Goal: Communication & Community: Answer question/provide support

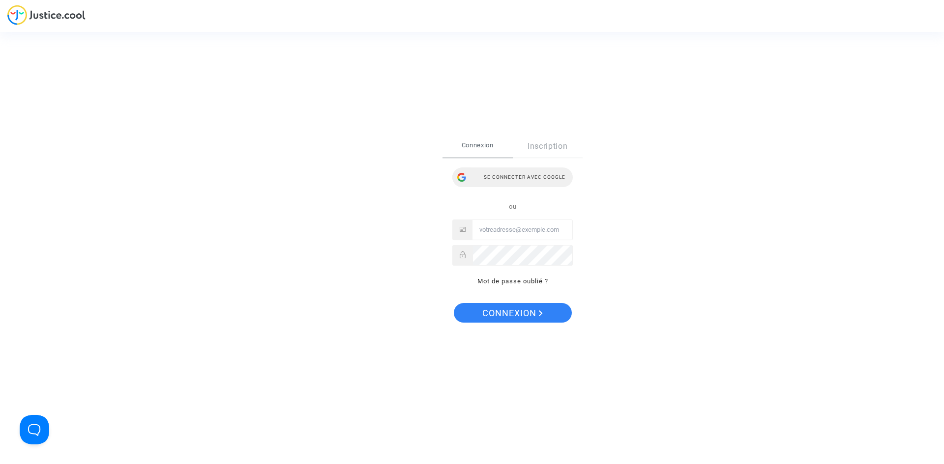
click at [493, 185] on div "Se connecter avec Google" at bounding box center [512, 178] width 120 height 20
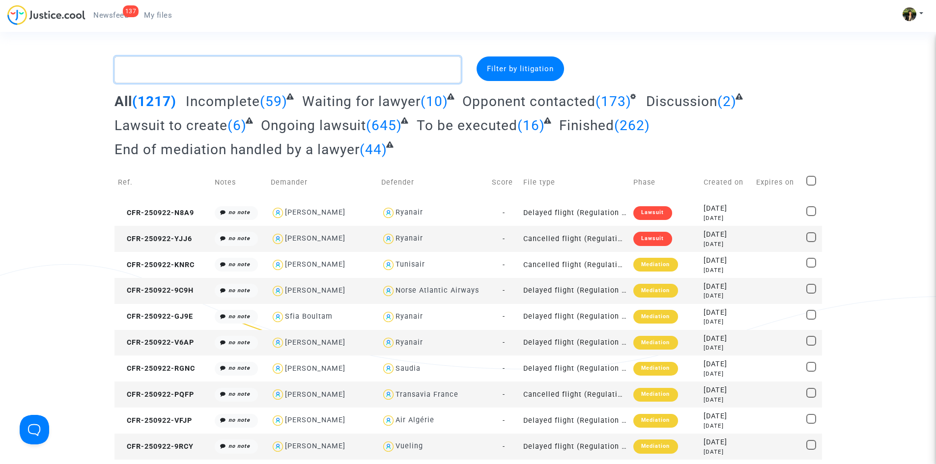
paste textarea "Geniaux"
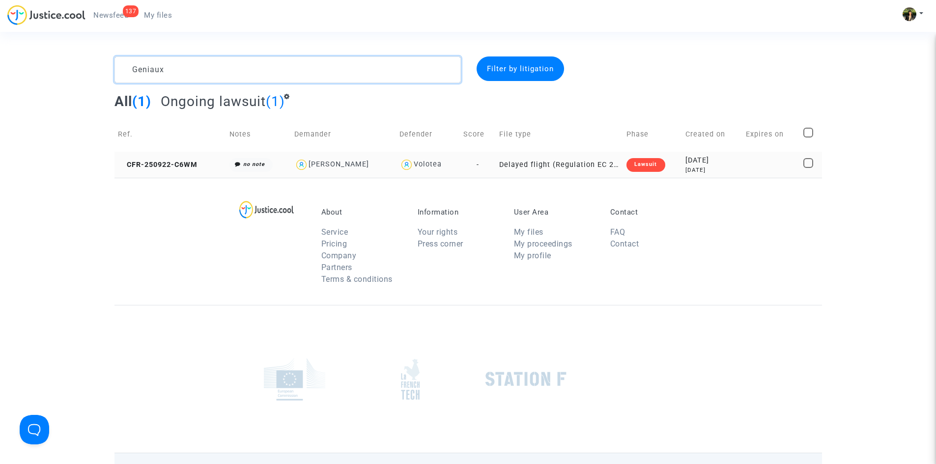
type textarea "Geniaux"
click at [554, 161] on td "Delayed flight (Regulation EC 261/2004)" at bounding box center [559, 165] width 127 height 26
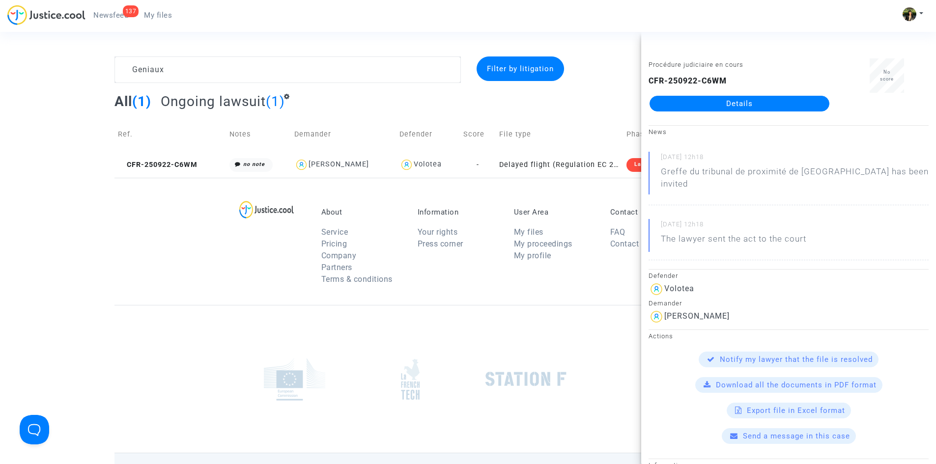
click at [783, 432] on span "Send a message in this case" at bounding box center [796, 436] width 107 height 9
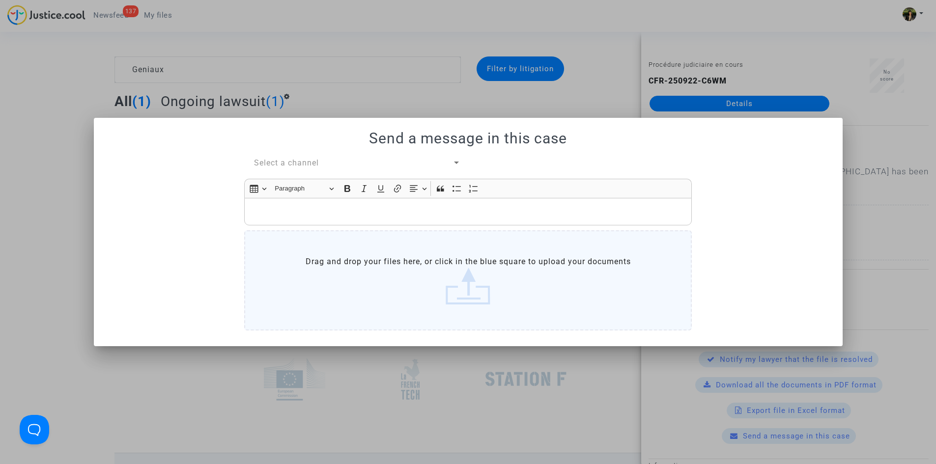
click at [305, 161] on span "Select a channel" at bounding box center [286, 162] width 65 height 9
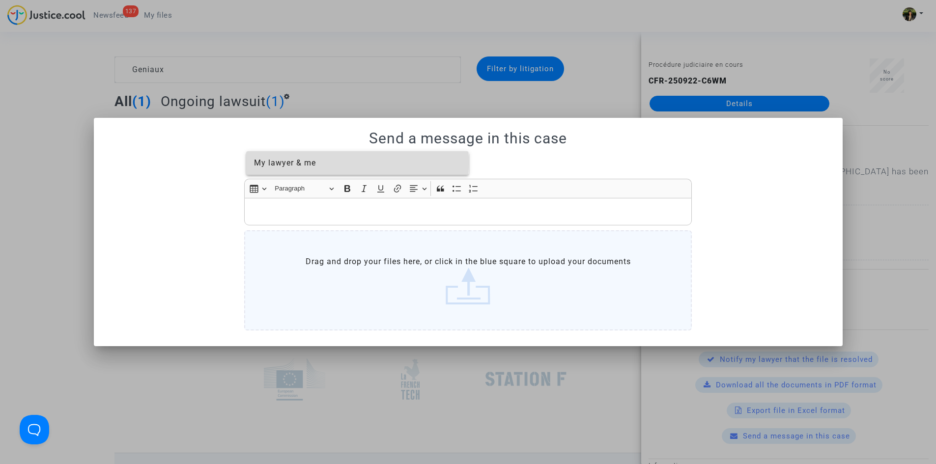
click at [300, 163] on span "My lawyer & me" at bounding box center [285, 162] width 62 height 9
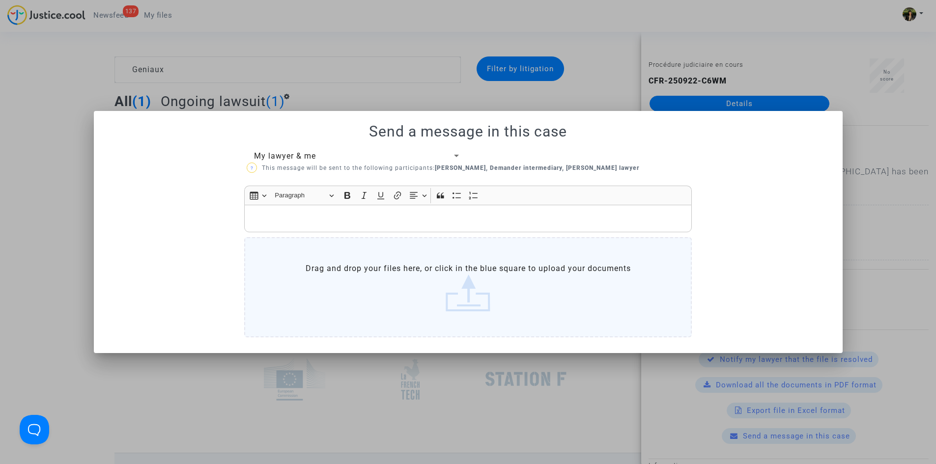
click at [324, 229] on div "Rich Text Editor, main" at bounding box center [468, 219] width 448 height 28
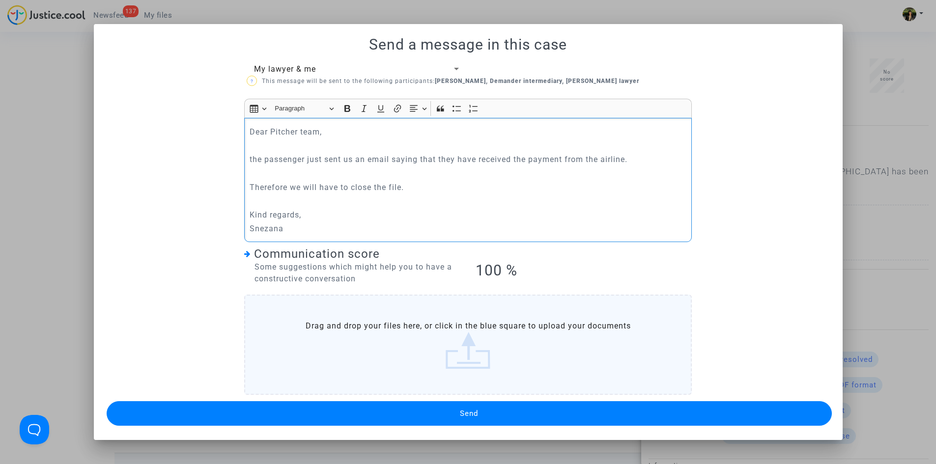
click at [441, 416] on button "Send" at bounding box center [469, 414] width 725 height 25
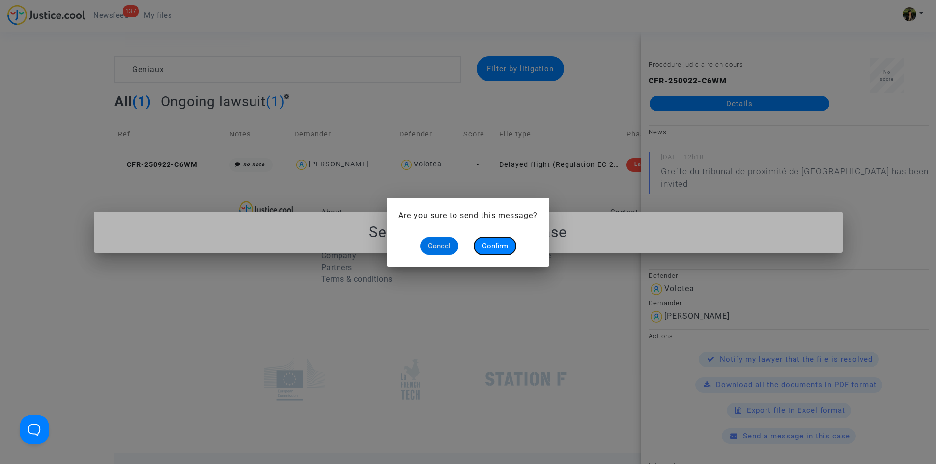
click at [511, 245] on button "Confirm" at bounding box center [495, 246] width 42 height 18
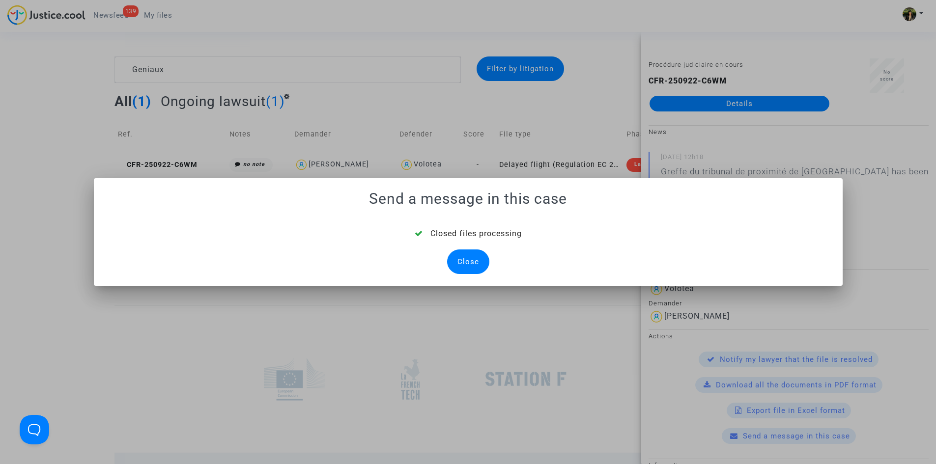
click at [464, 259] on div "Close" at bounding box center [468, 262] width 42 height 25
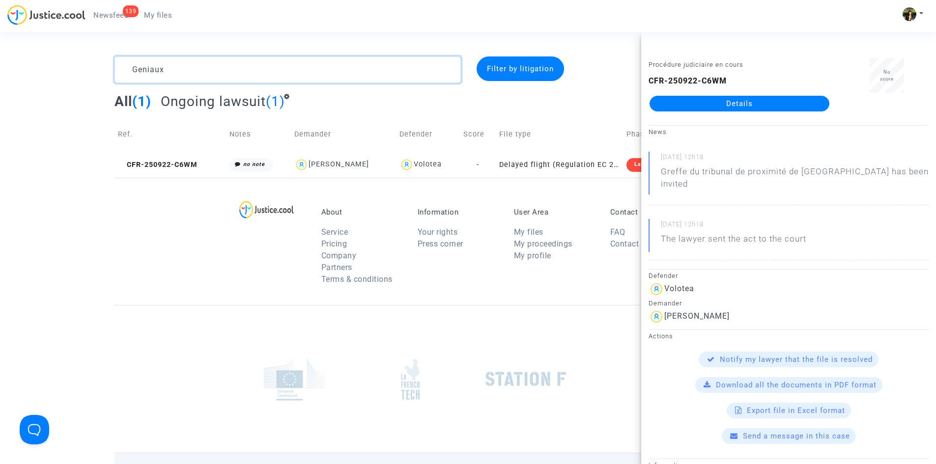
click at [198, 71] on textarea at bounding box center [288, 70] width 346 height 27
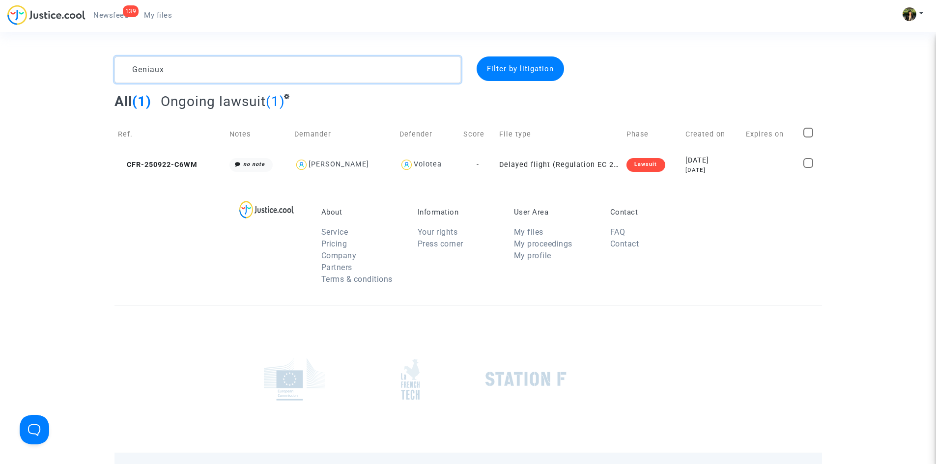
paste textarea "Bendris"
type textarea "Bendris"
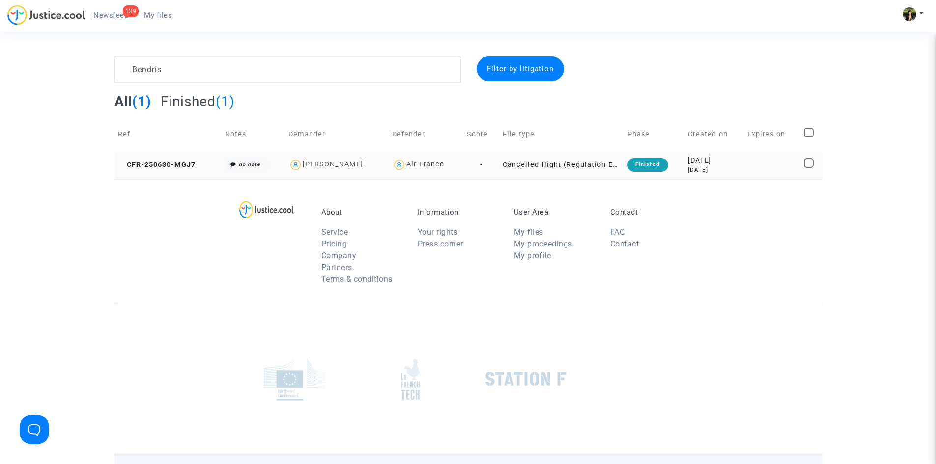
click at [548, 167] on td "Cancelled flight (Regulation EC 261/2004)" at bounding box center [561, 165] width 125 height 26
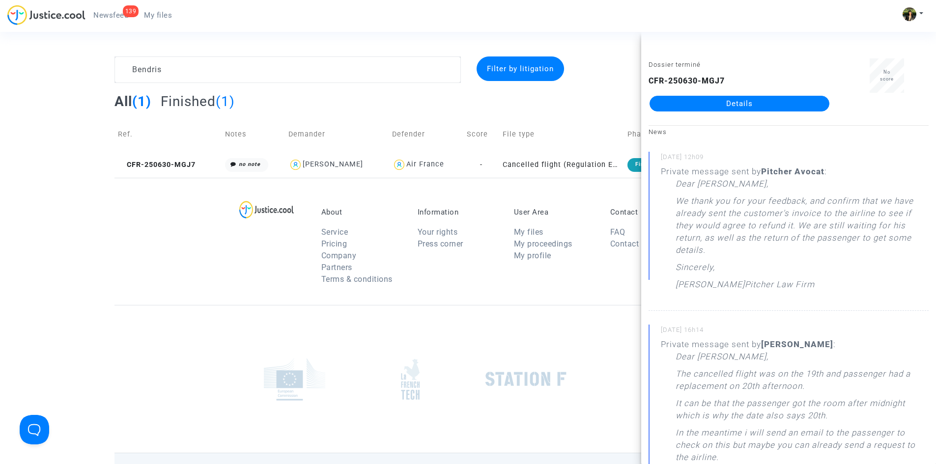
click at [776, 108] on link "Details" at bounding box center [740, 104] width 180 height 16
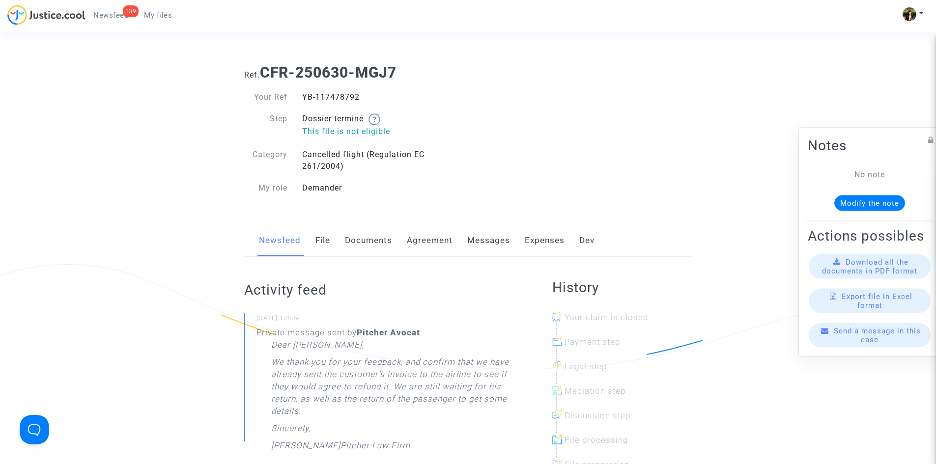
click at [484, 244] on link "Messages" at bounding box center [488, 241] width 43 height 32
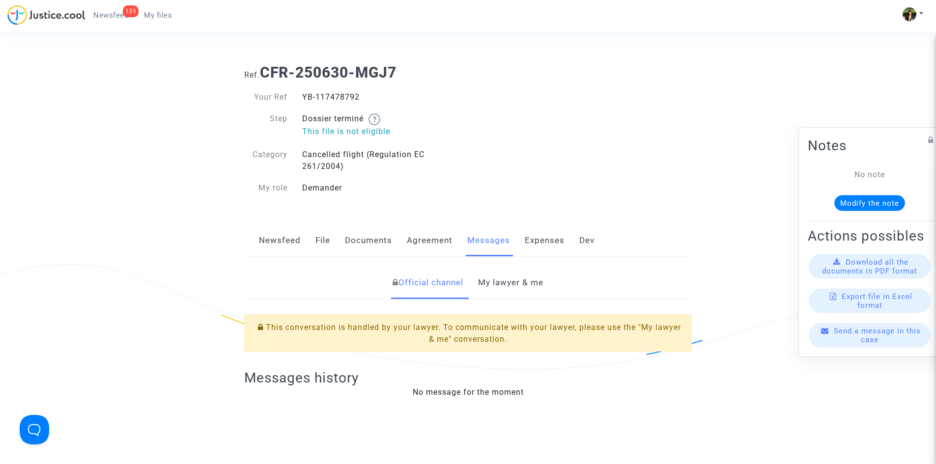
click at [544, 283] on link "My lawyer & me" at bounding box center [510, 283] width 65 height 32
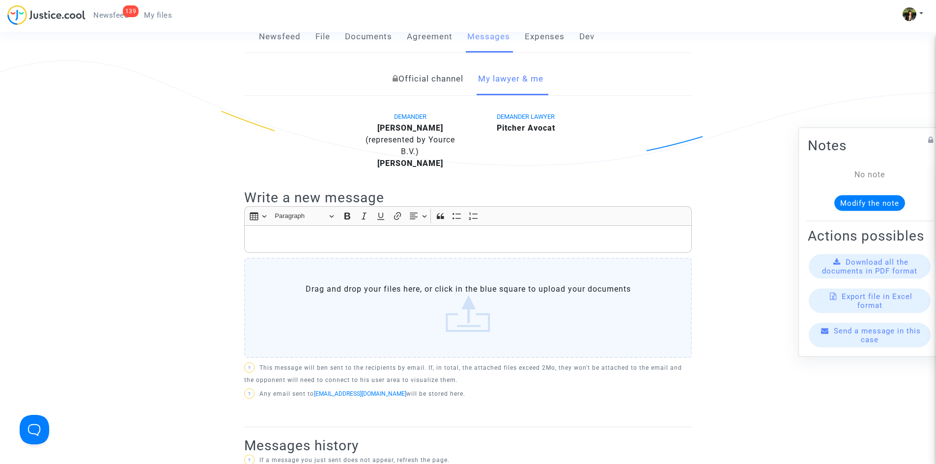
scroll to position [147, 0]
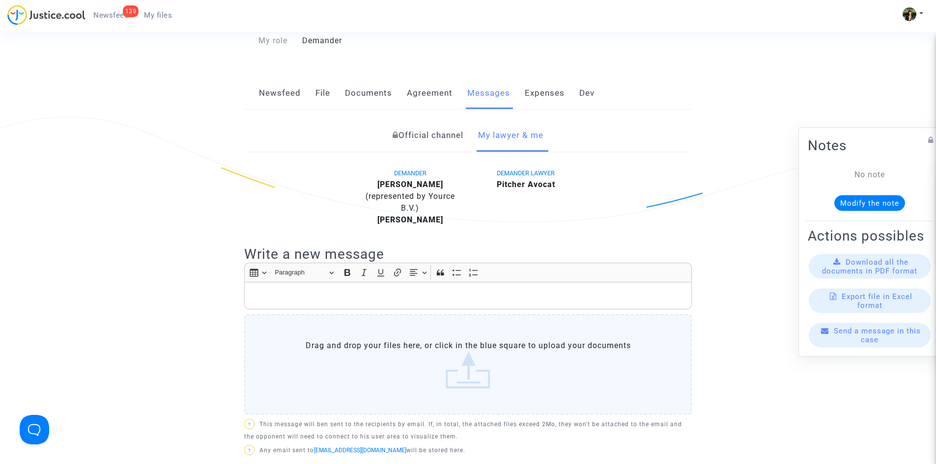
click at [325, 287] on div "Rich Text Editor, main" at bounding box center [468, 296] width 448 height 28
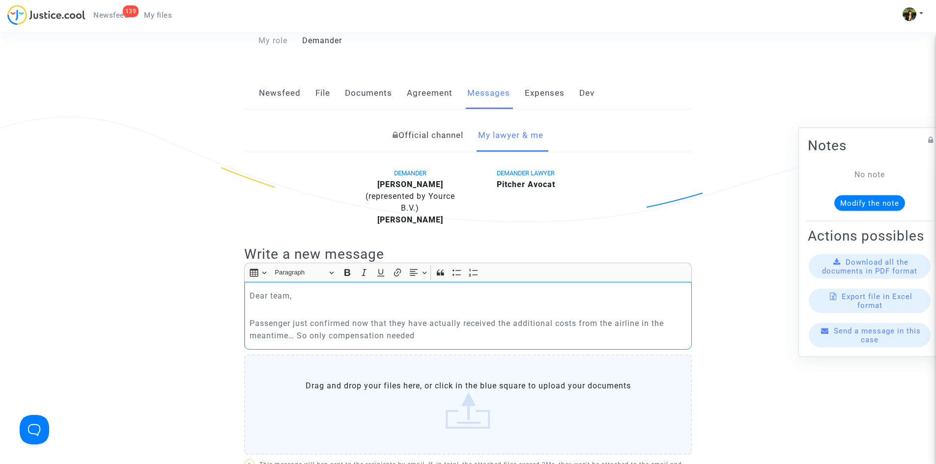
drag, startPoint x: 422, startPoint y: 333, endPoint x: 299, endPoint y: 333, distance: 123.4
click at [299, 333] on p "Passenger just confirmed now that they have actually received the additional co…" at bounding box center [468, 329] width 437 height 25
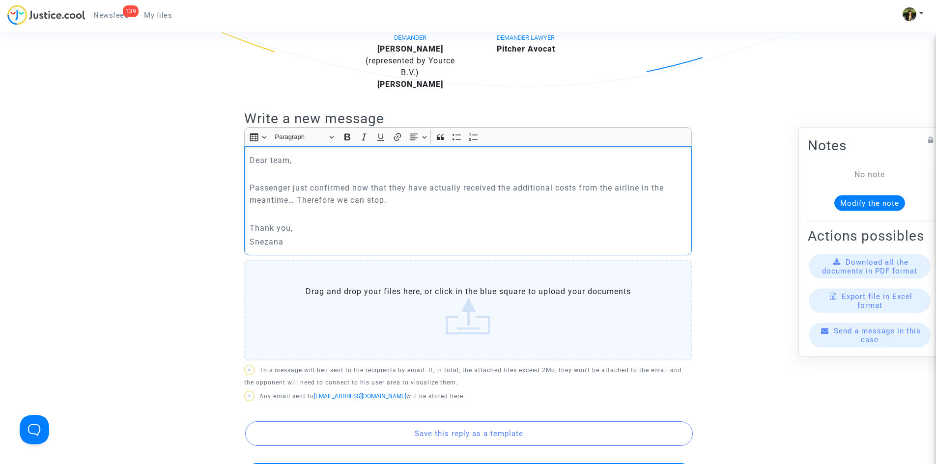
scroll to position [344, 0]
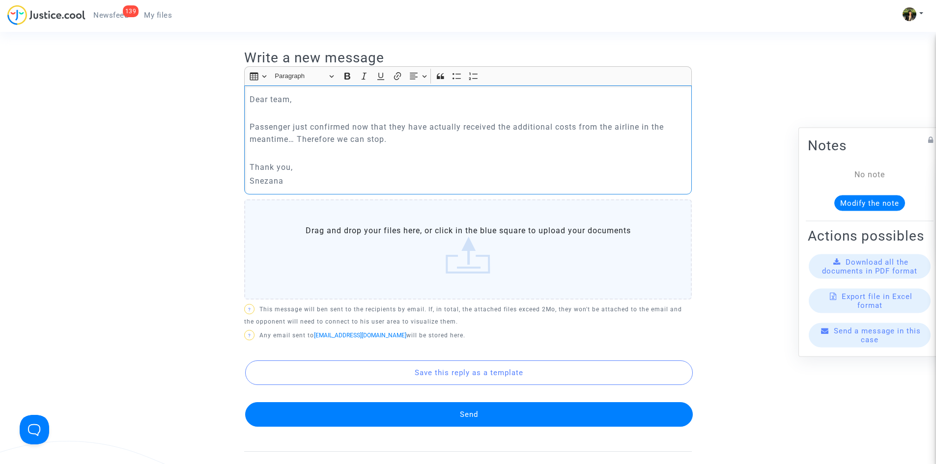
click at [454, 415] on button "Send" at bounding box center [469, 415] width 448 height 25
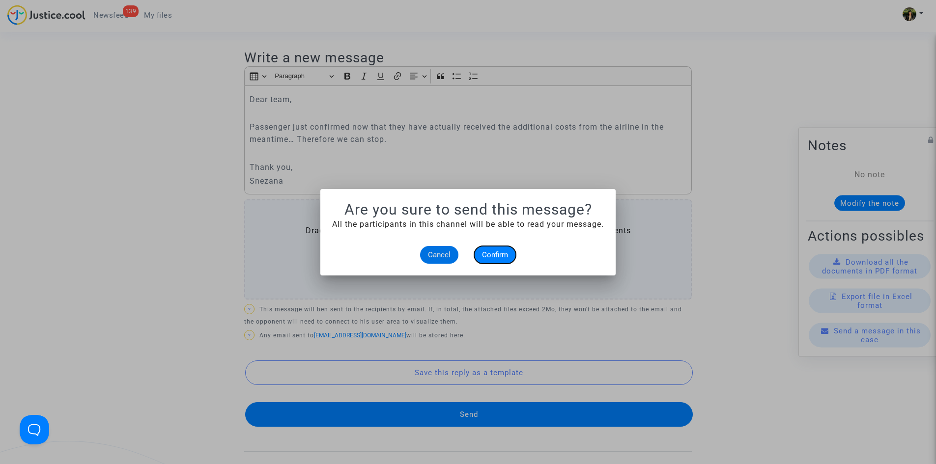
click at [502, 253] on span "Confirm" at bounding box center [495, 255] width 26 height 9
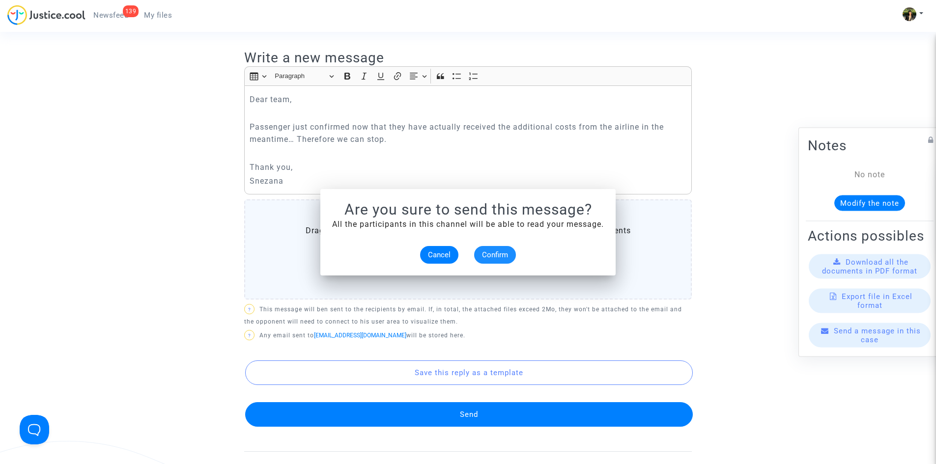
scroll to position [344, 0]
